Goal: Information Seeking & Learning: Learn about a topic

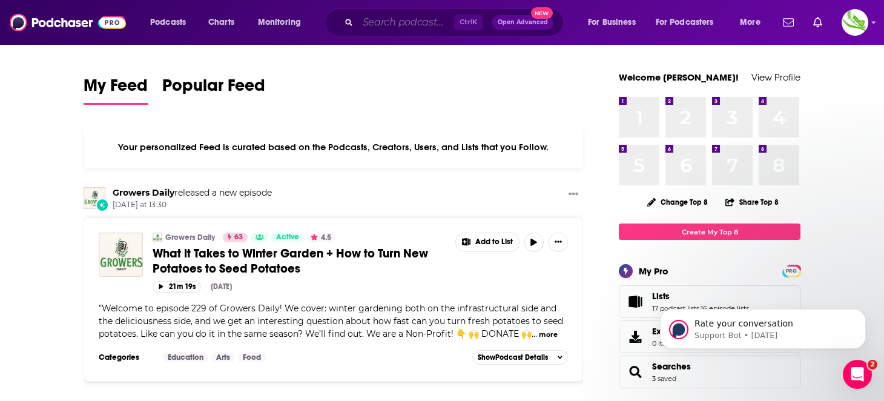
click at [393, 14] on input "Search podcasts, credits, & more..." at bounding box center [406, 22] width 96 height 19
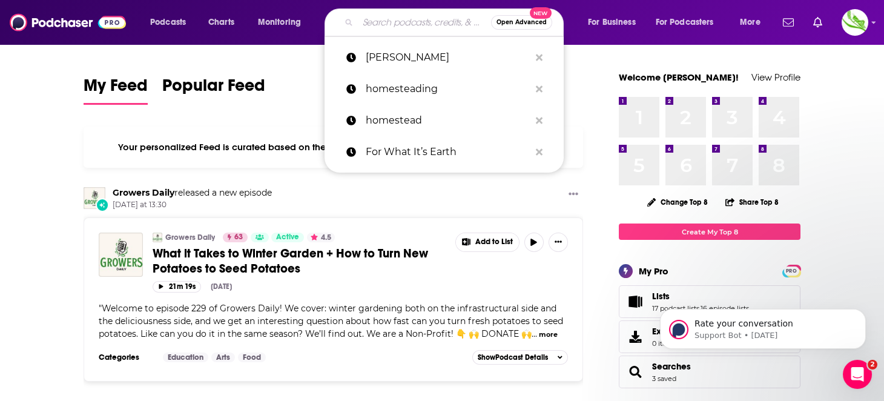
paste input "Luke Kemp"
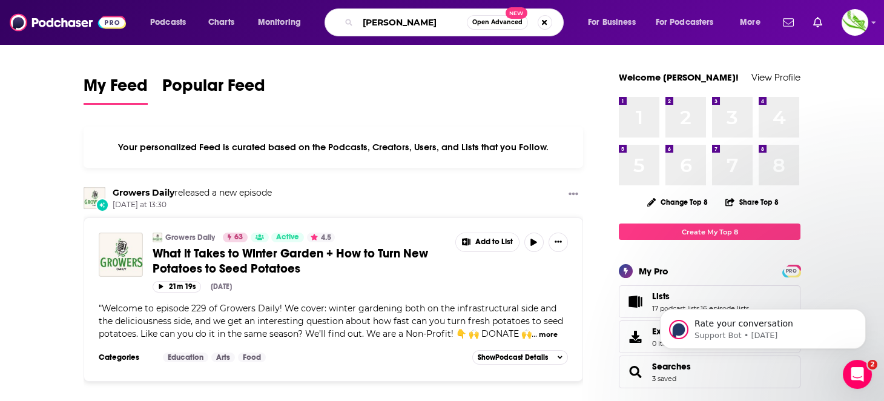
type input "Luke Kemp"
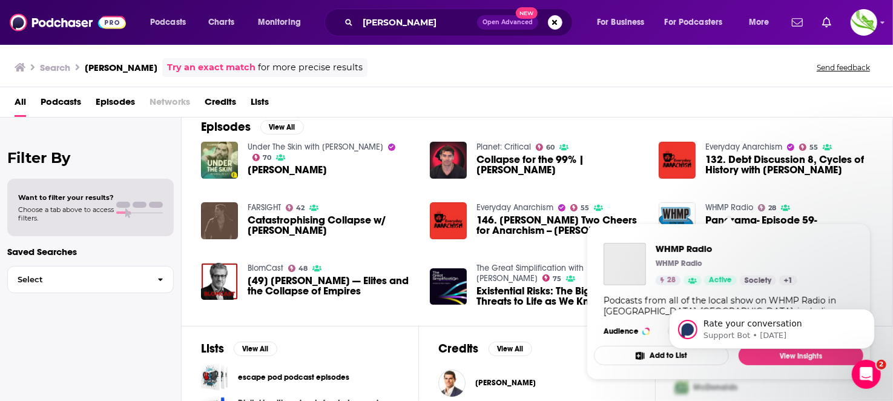
scroll to position [120, 0]
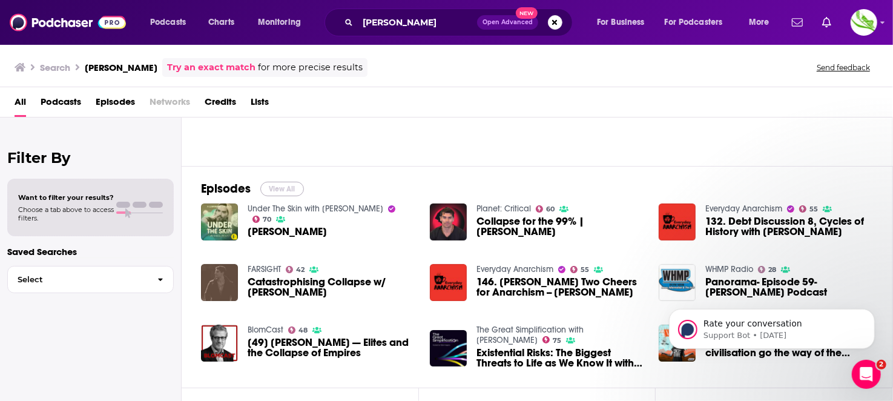
click at [292, 191] on button "View All" at bounding box center [282, 189] width 44 height 15
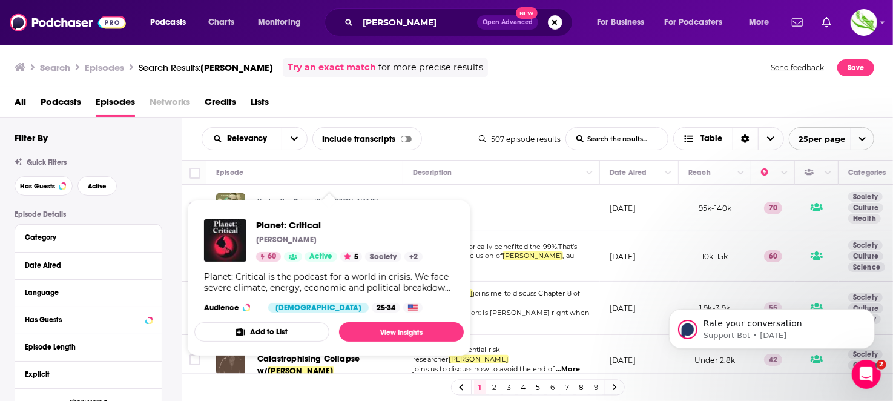
drag, startPoint x: 274, startPoint y: 249, endPoint x: 519, endPoint y: 85, distance: 295.5
click at [519, 84] on div "Search Episodes Search Results: Luke Kemp Try an exact match for more precise r…" at bounding box center [446, 66] width 893 height 44
click at [487, 96] on div "All Podcasts Episodes Networks Credits Lists" at bounding box center [449, 104] width 869 height 25
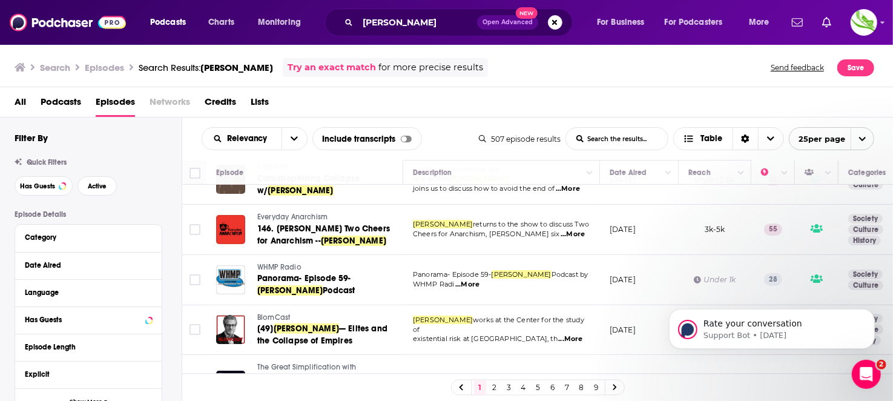
scroll to position [182, 0]
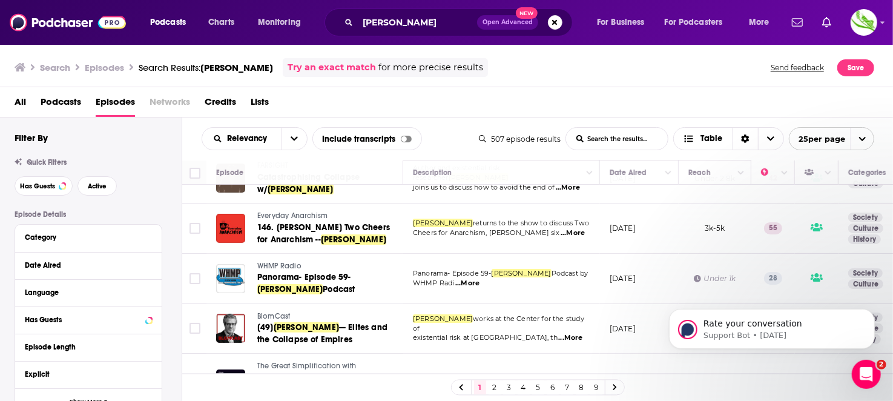
click at [576, 228] on span "...More" at bounding box center [572, 233] width 24 height 10
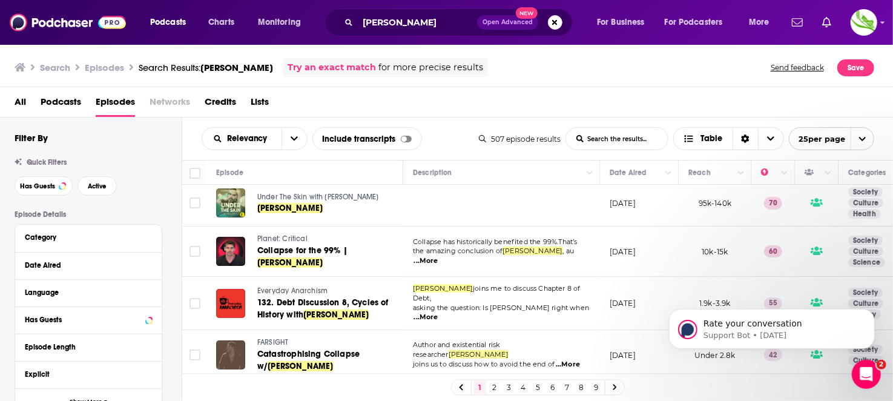
scroll to position [0, 0]
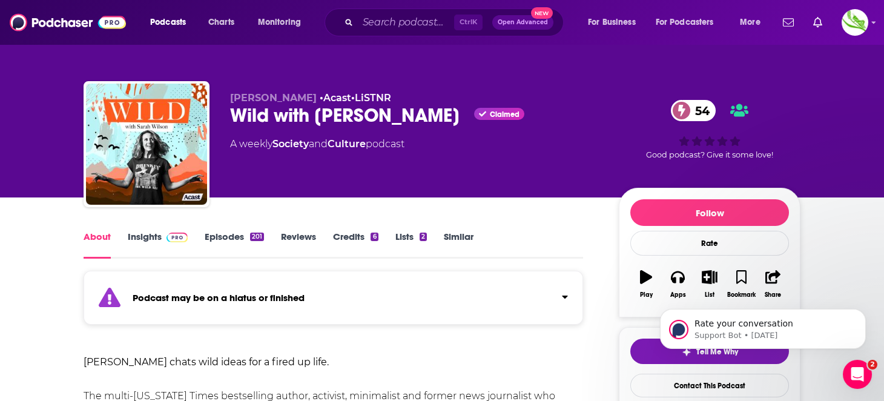
scroll to position [182, 0]
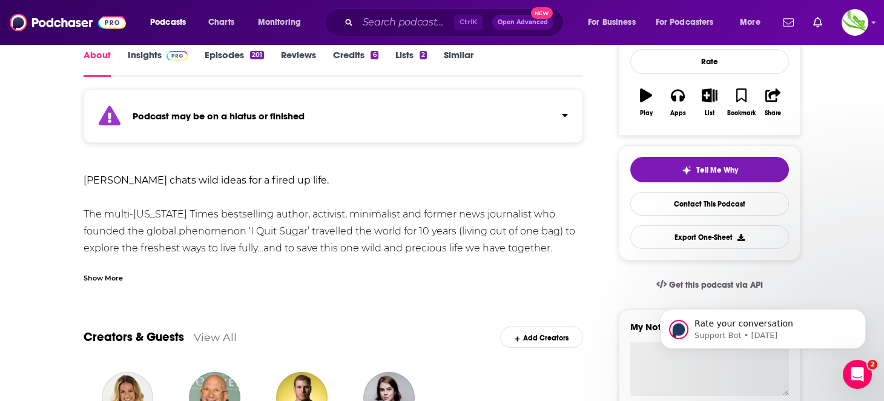
click at [223, 68] on link "Episodes 201" at bounding box center [234, 63] width 59 height 28
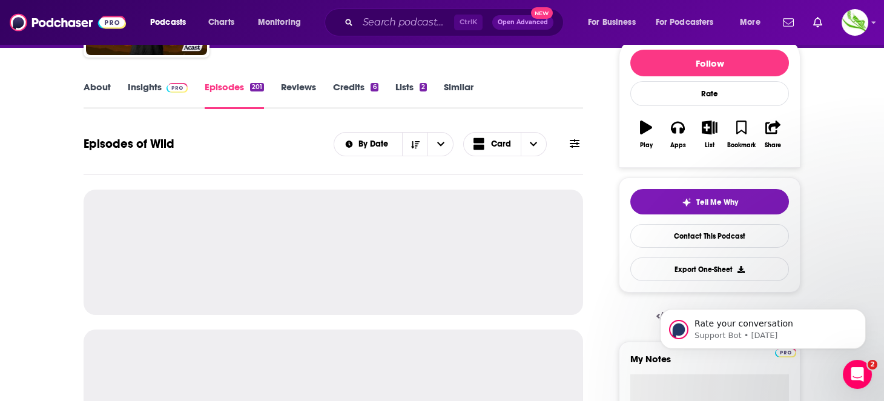
scroll to position [60, 0]
